Goal: Find specific page/section: Find specific page/section

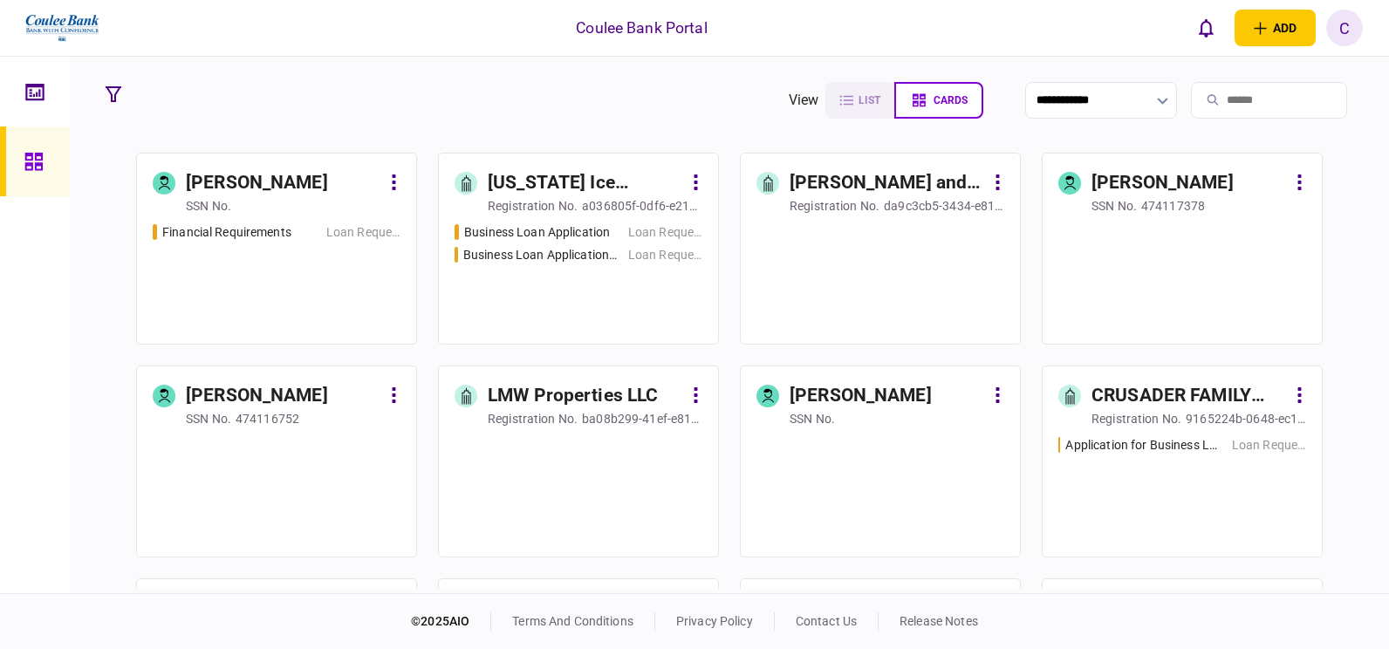
click at [1210, 101] on input "search" at bounding box center [1269, 100] width 156 height 37
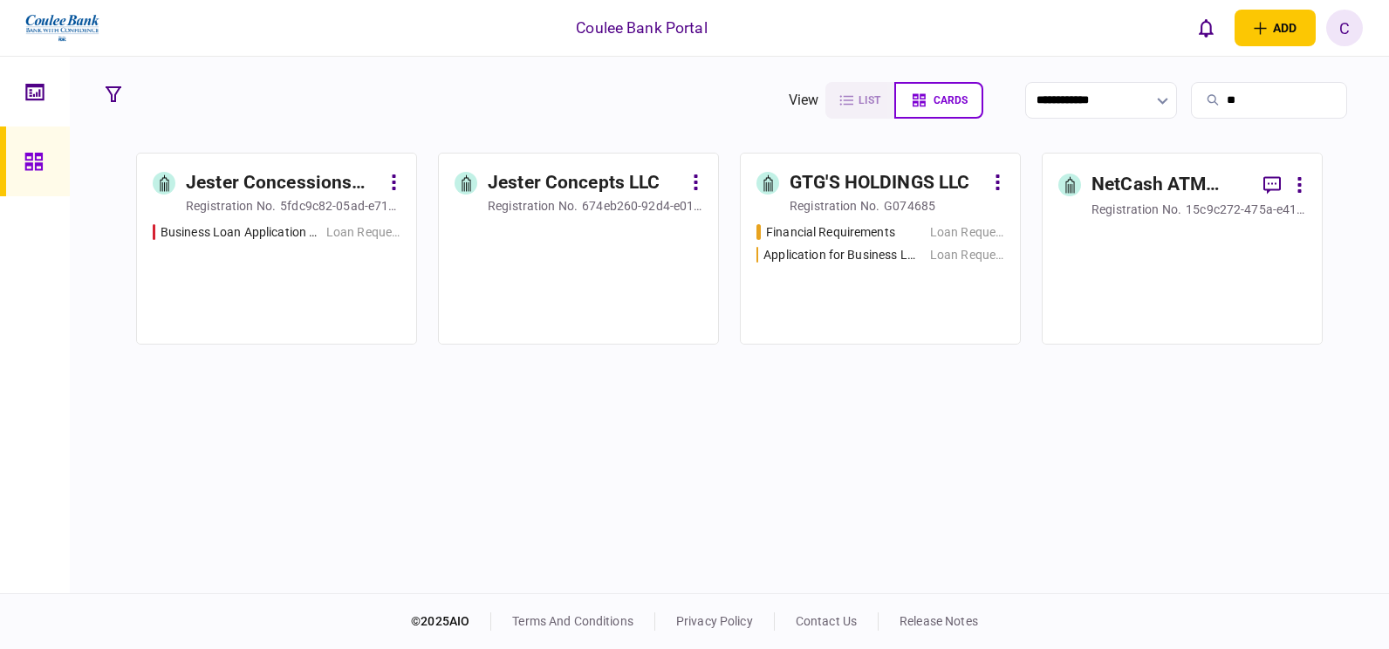
type input "**"
click at [878, 185] on div "GTG'S HOLDINGS LLC" at bounding box center [880, 183] width 180 height 28
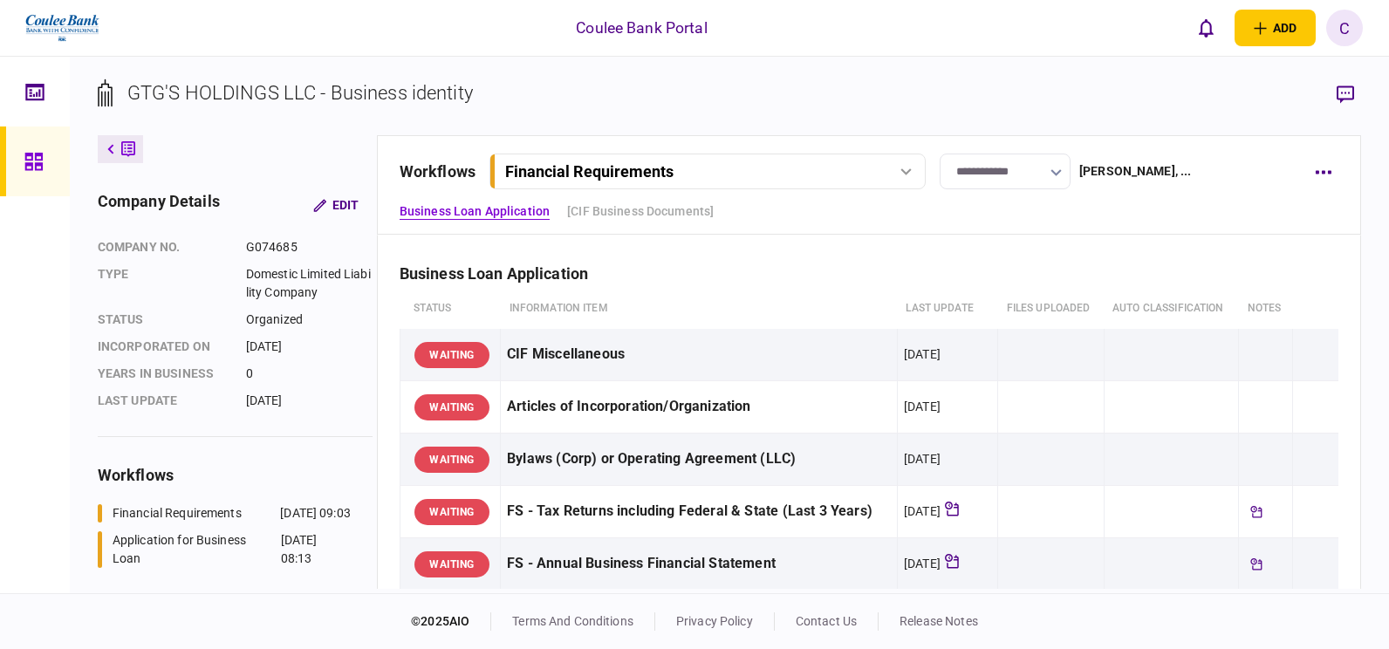
click at [627, 169] on div "Financial Requirements" at bounding box center [589, 171] width 168 height 18
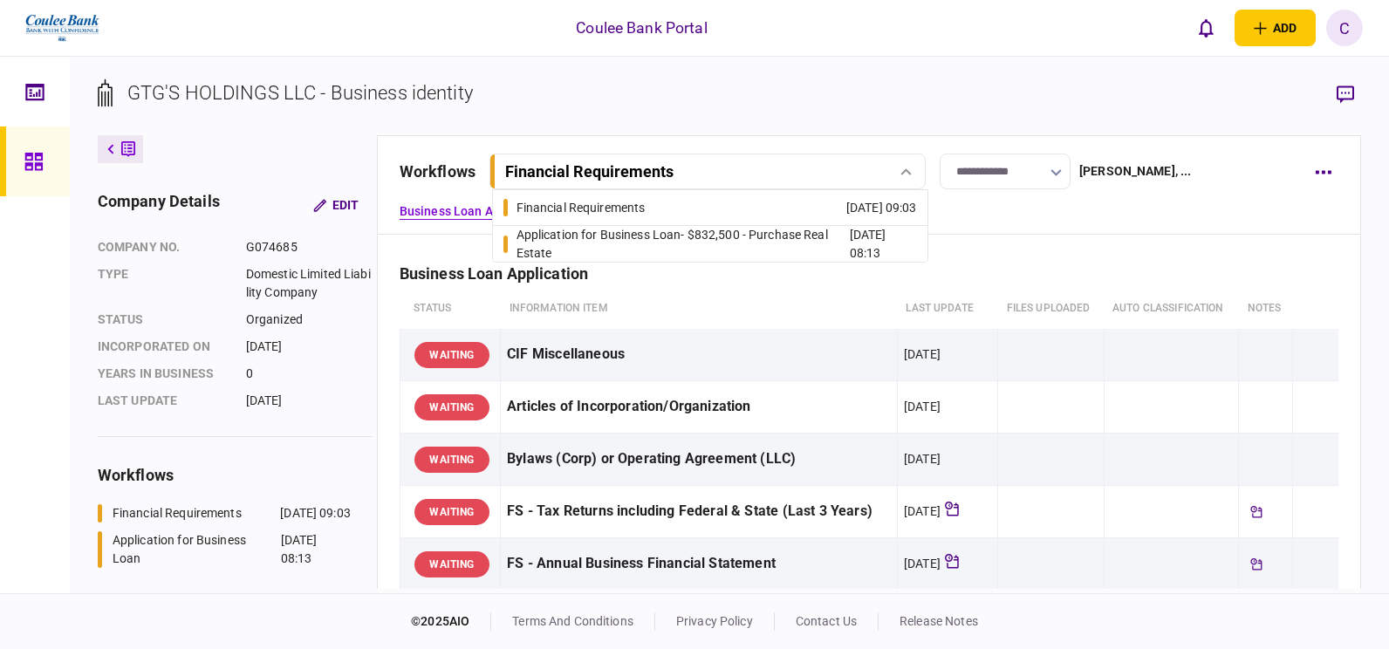
click at [608, 229] on div "Application for Business Loan - $832,500 - Purchase Real Estate" at bounding box center [683, 244] width 333 height 37
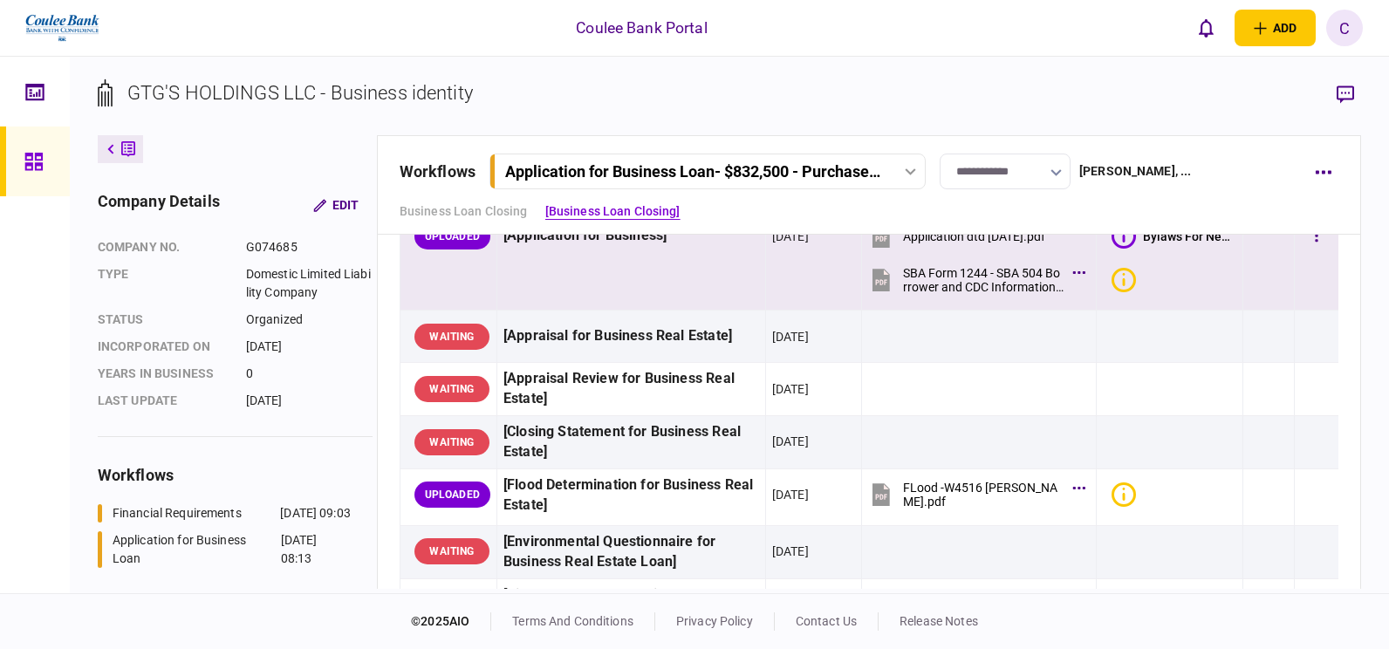
scroll to position [87, 0]
